Goal: Transaction & Acquisition: Subscribe to service/newsletter

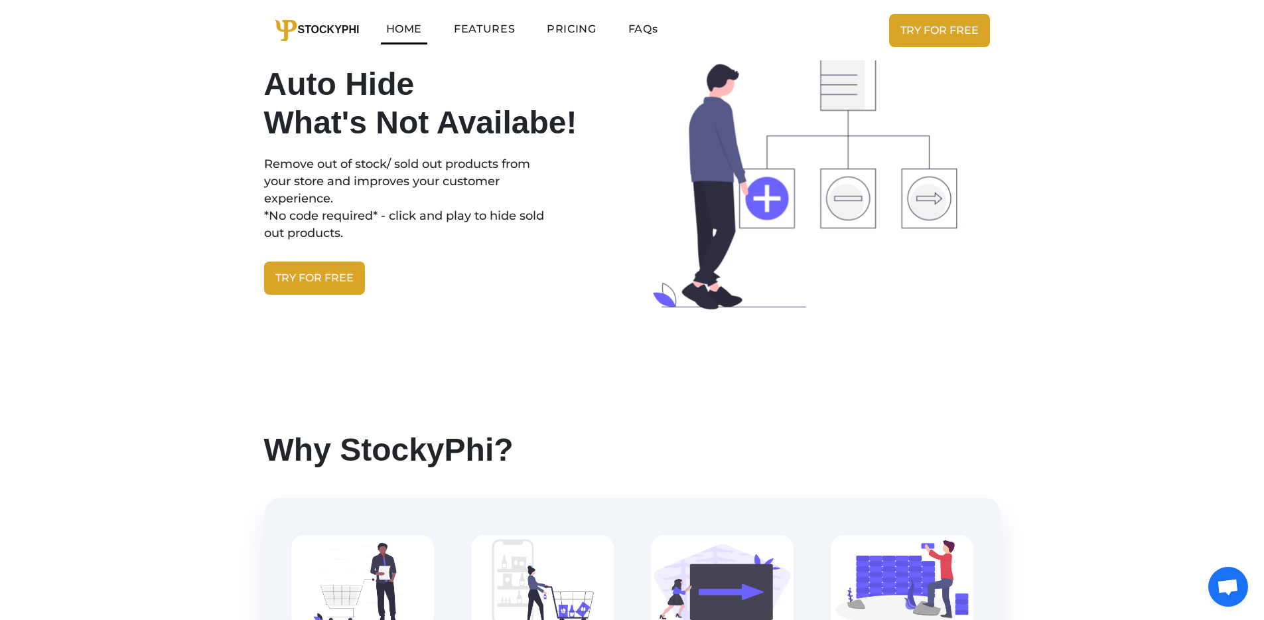
click at [581, 23] on link "PRICING" at bounding box center [572, 29] width 60 height 27
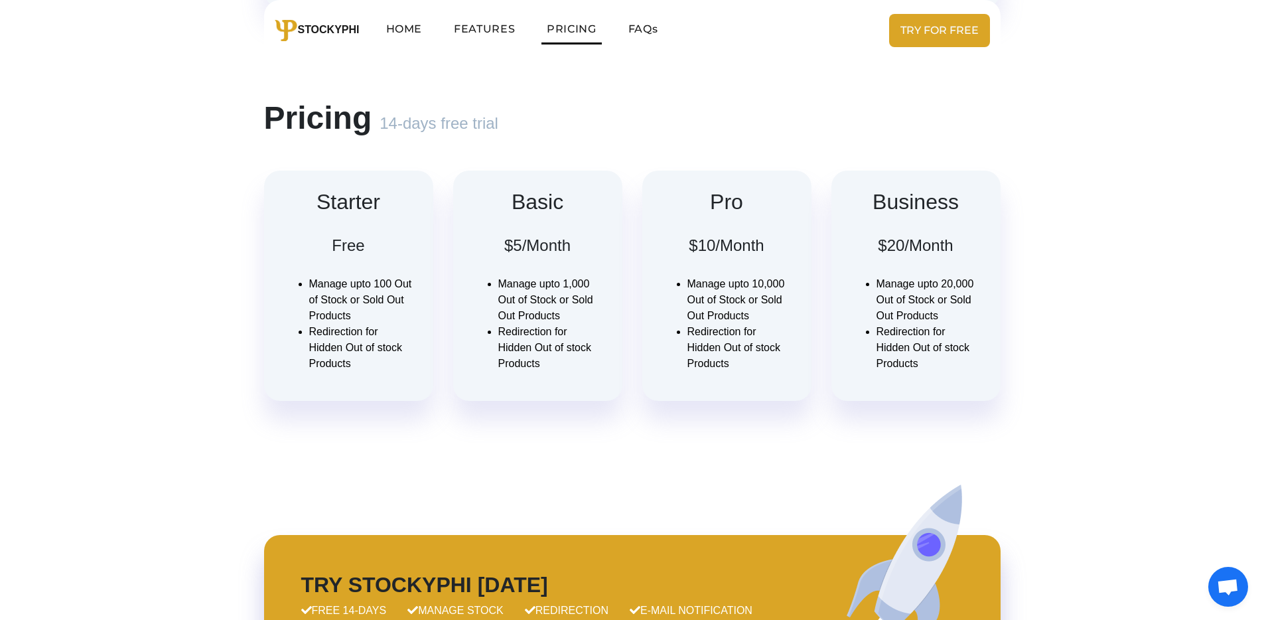
scroll to position [955, 0]
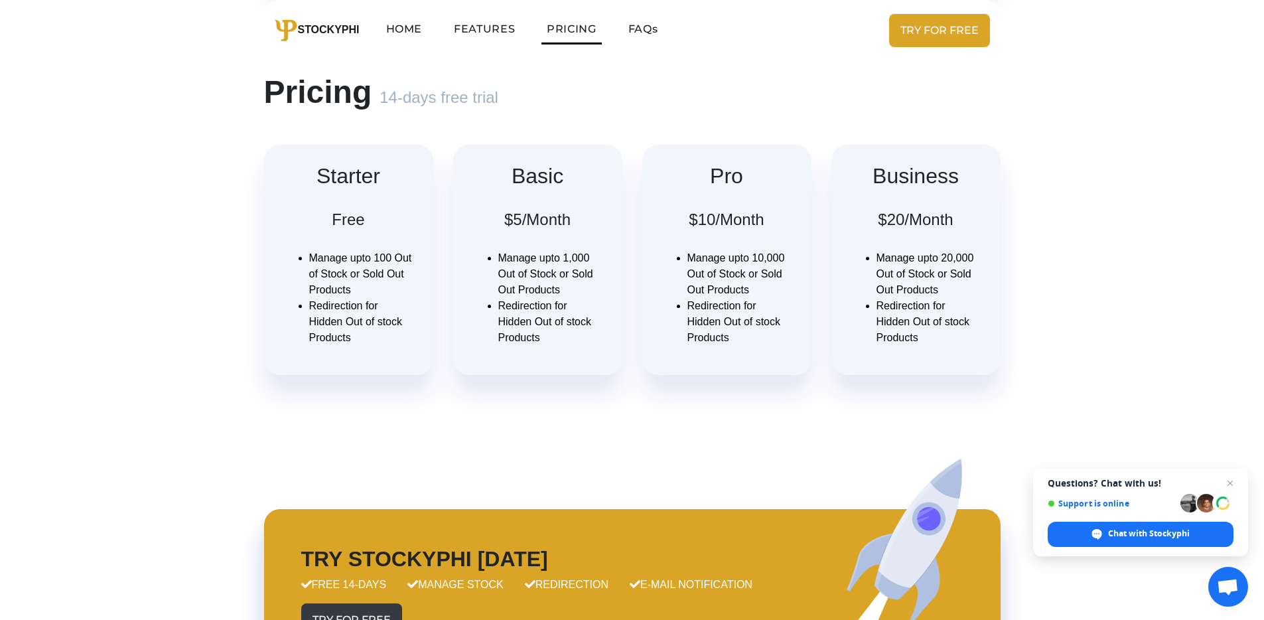
click at [374, 177] on h2 "Starter" at bounding box center [349, 175] width 132 height 25
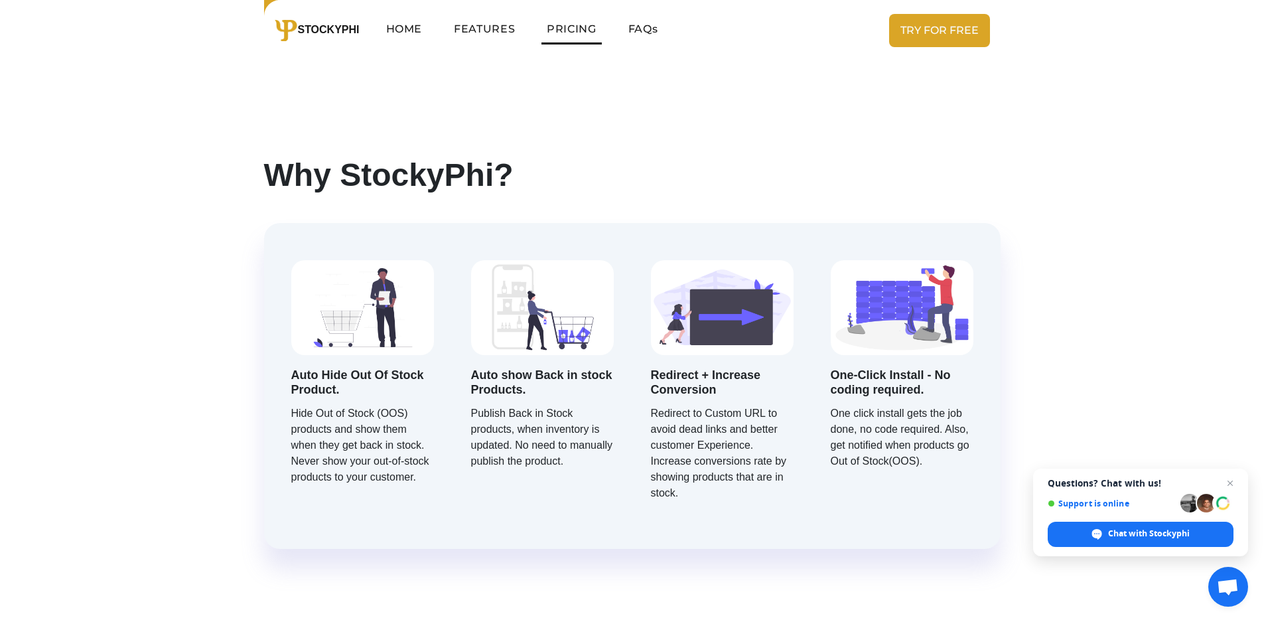
scroll to position [35, 0]
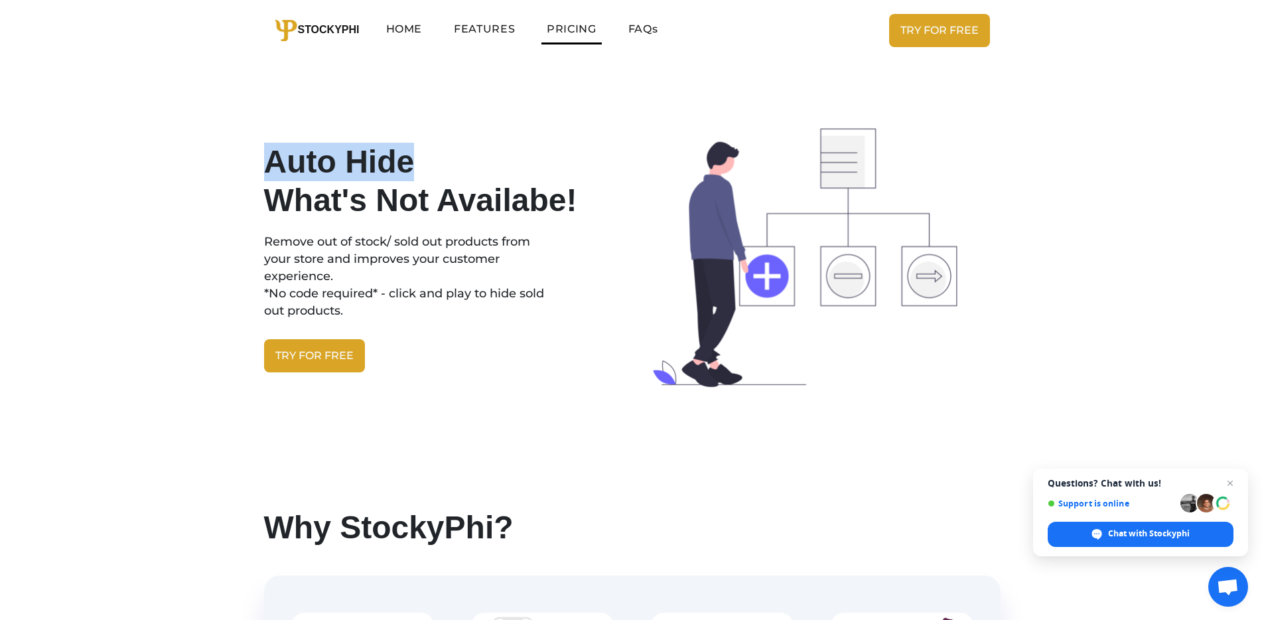
drag, startPoint x: 269, startPoint y: 156, endPoint x: 406, endPoint y: 162, distance: 137.5
click at [406, 162] on h1 "Auto Hide What's Not Availabe!" at bounding box center [443, 181] width 358 height 76
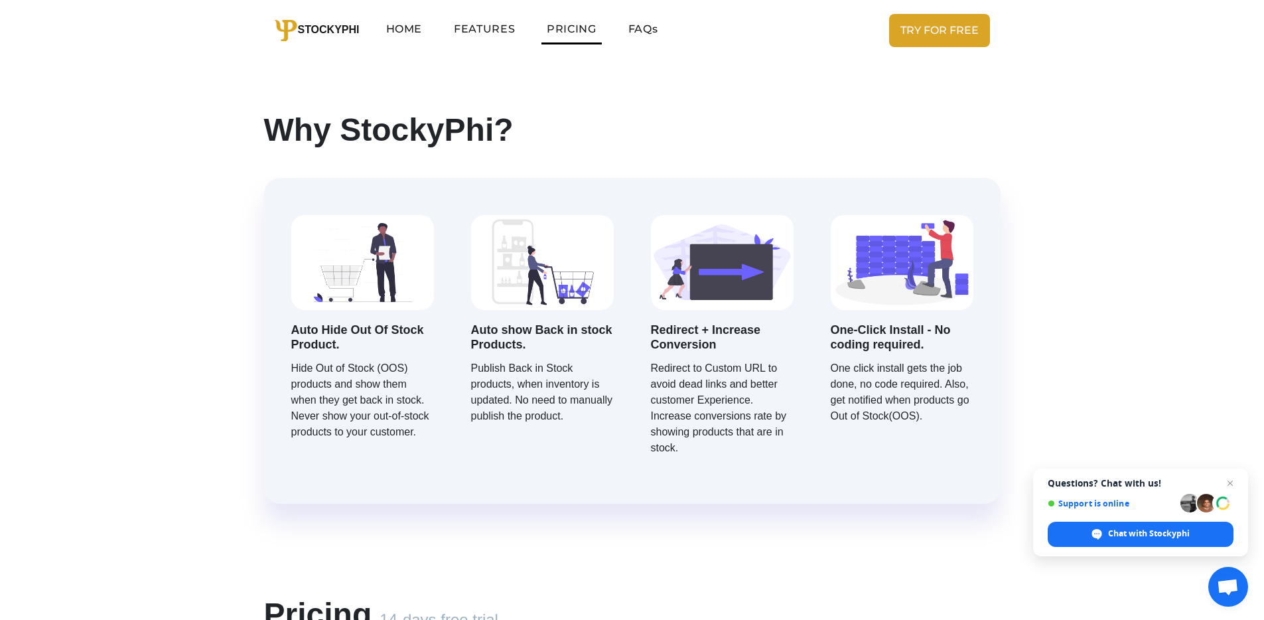
scroll to position [430, 0]
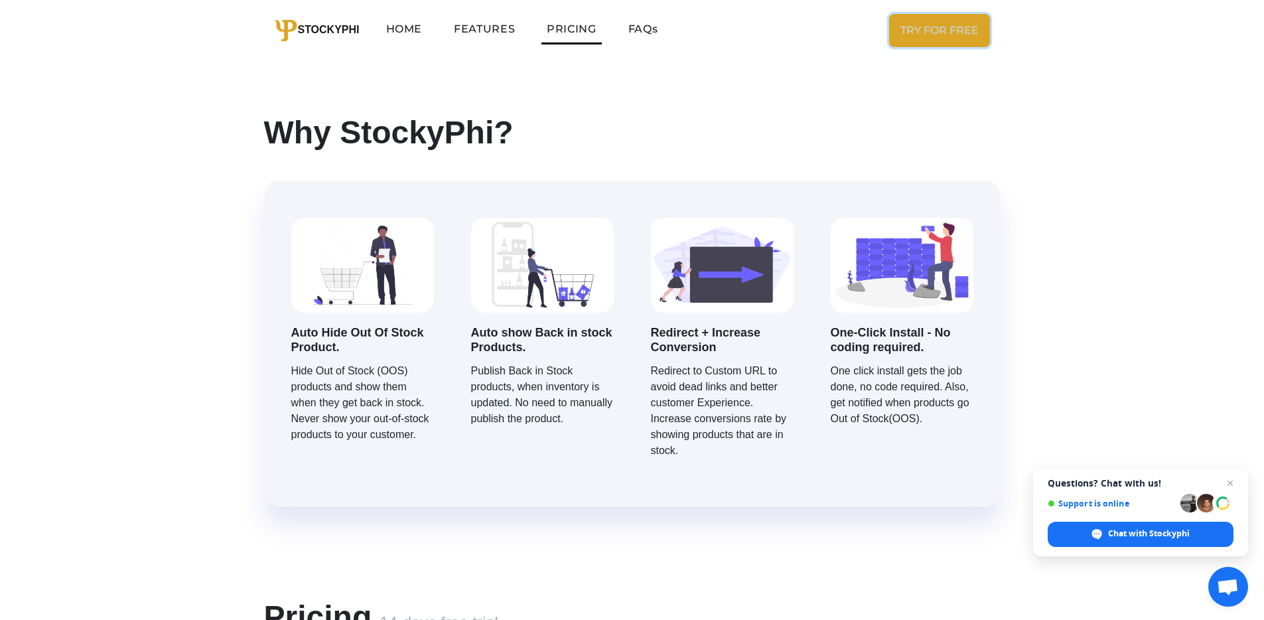
click at [914, 42] on link "TRY FOR FREE" at bounding box center [939, 30] width 101 height 33
